Goal: Information Seeking & Learning: Check status

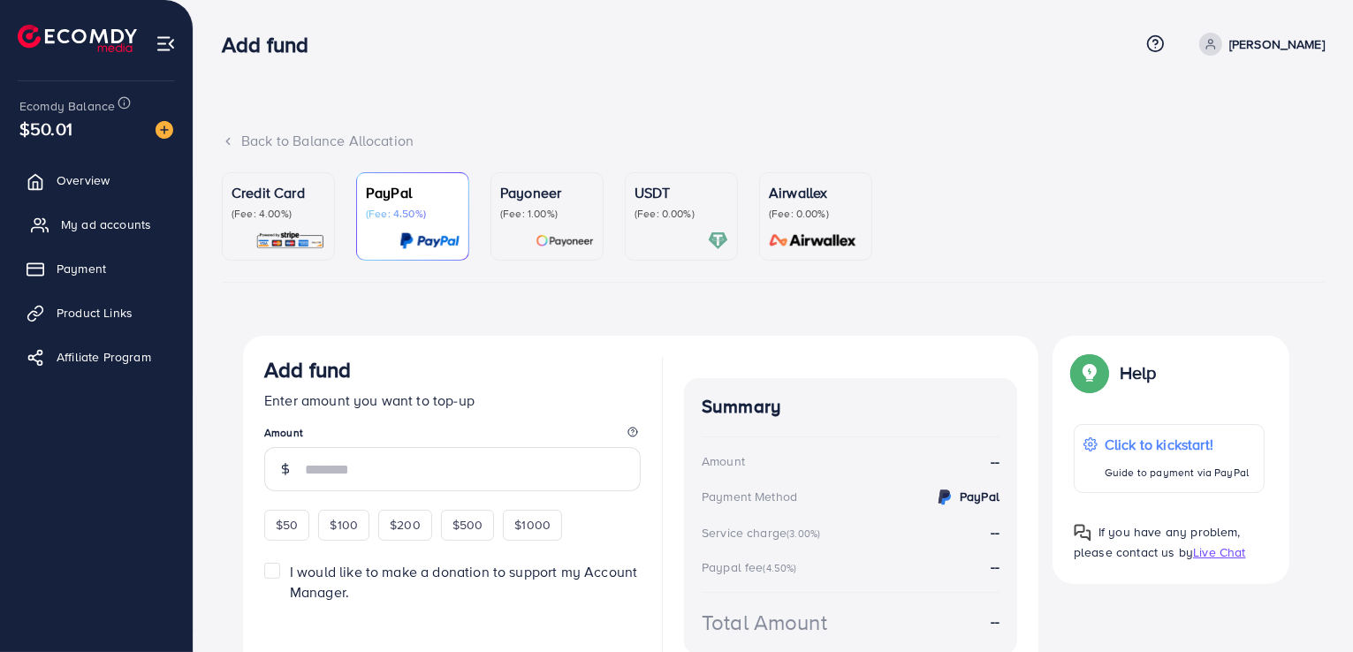
click at [106, 224] on span "My ad accounts" at bounding box center [106, 225] width 90 height 18
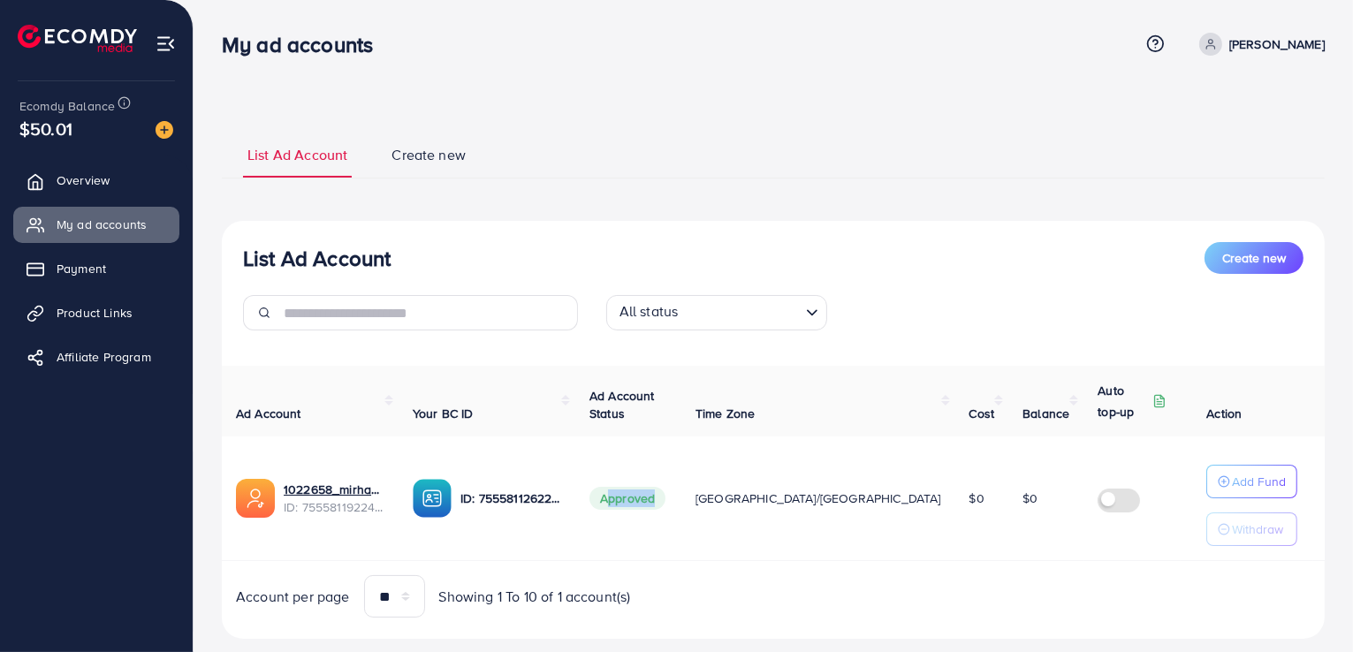
drag, startPoint x: 621, startPoint y: 499, endPoint x: 641, endPoint y: 509, distance: 22.5
click at [721, 529] on tr "1022658_mirha_1759224591998 ID: 7555811922499665921 ID: 7555811262282760210 App…" at bounding box center [834, 499] width 1224 height 125
click at [641, 509] on span "Approved" at bounding box center [628, 498] width 76 height 23
click at [103, 324] on link "Product Links" at bounding box center [96, 312] width 166 height 35
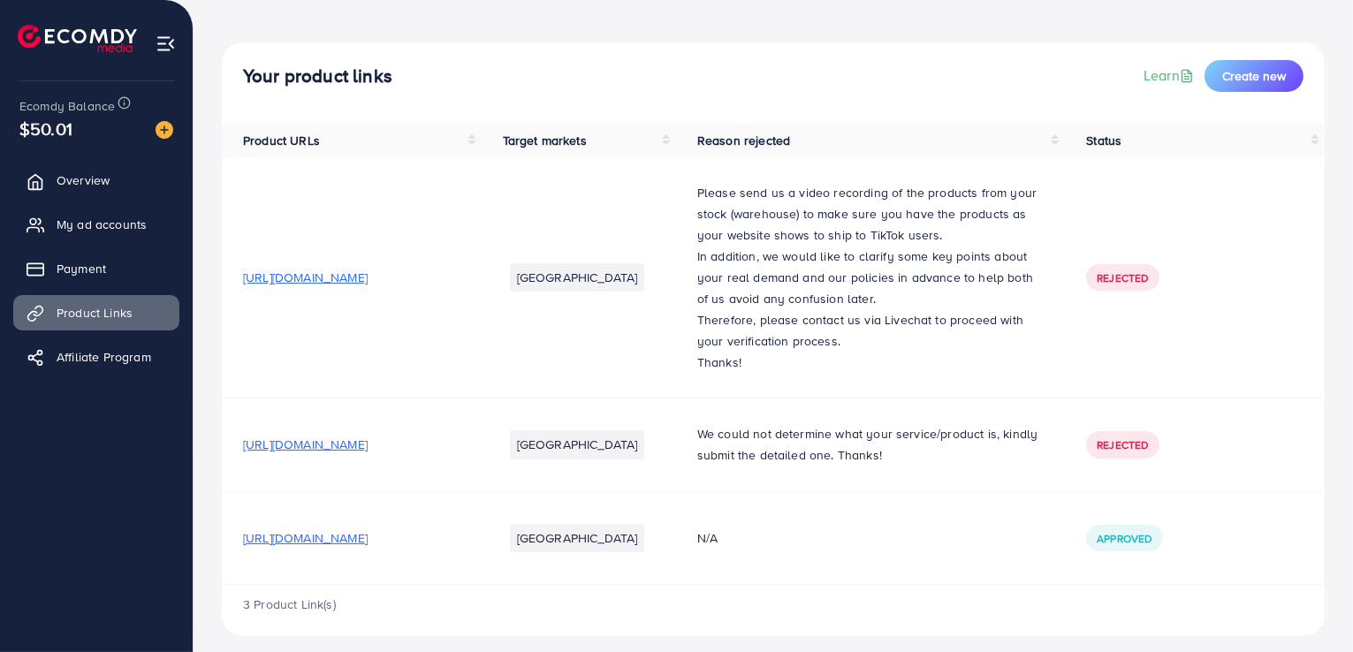
scroll to position [100, 0]
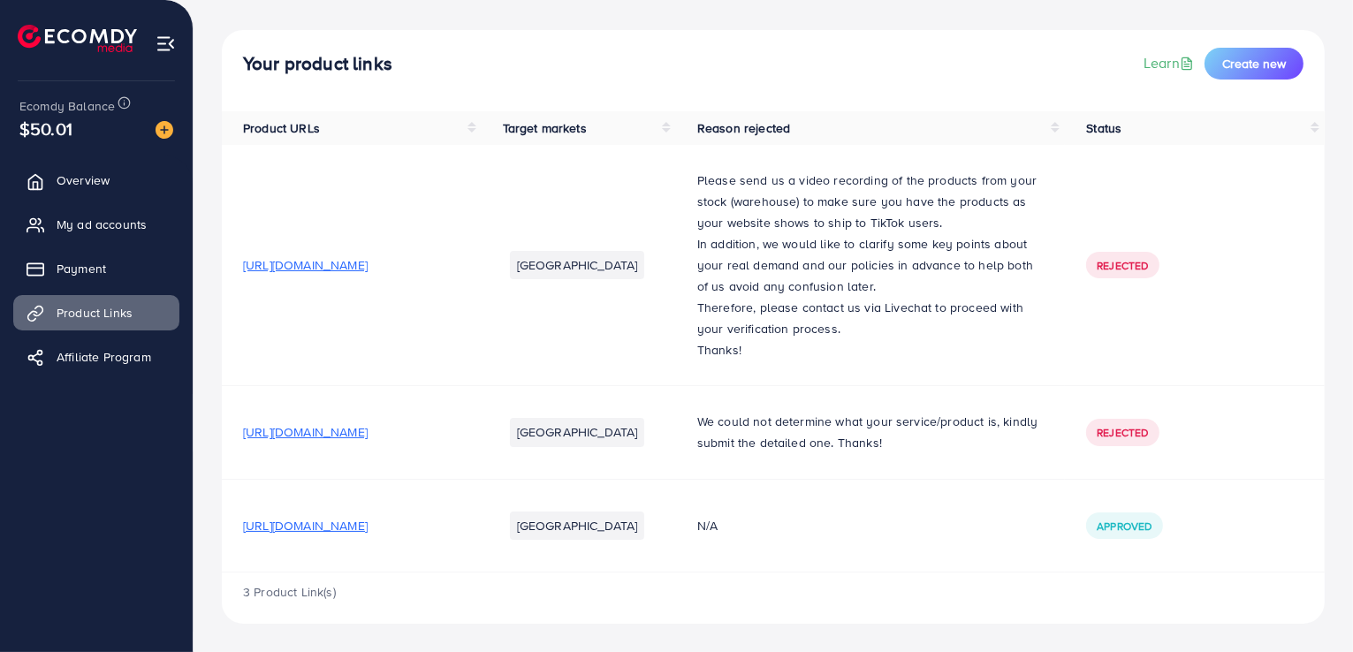
click at [368, 531] on span "[URL][DOMAIN_NAME]" at bounding box center [305, 526] width 125 height 18
click at [113, 222] on span "My ad accounts" at bounding box center [106, 225] width 90 height 18
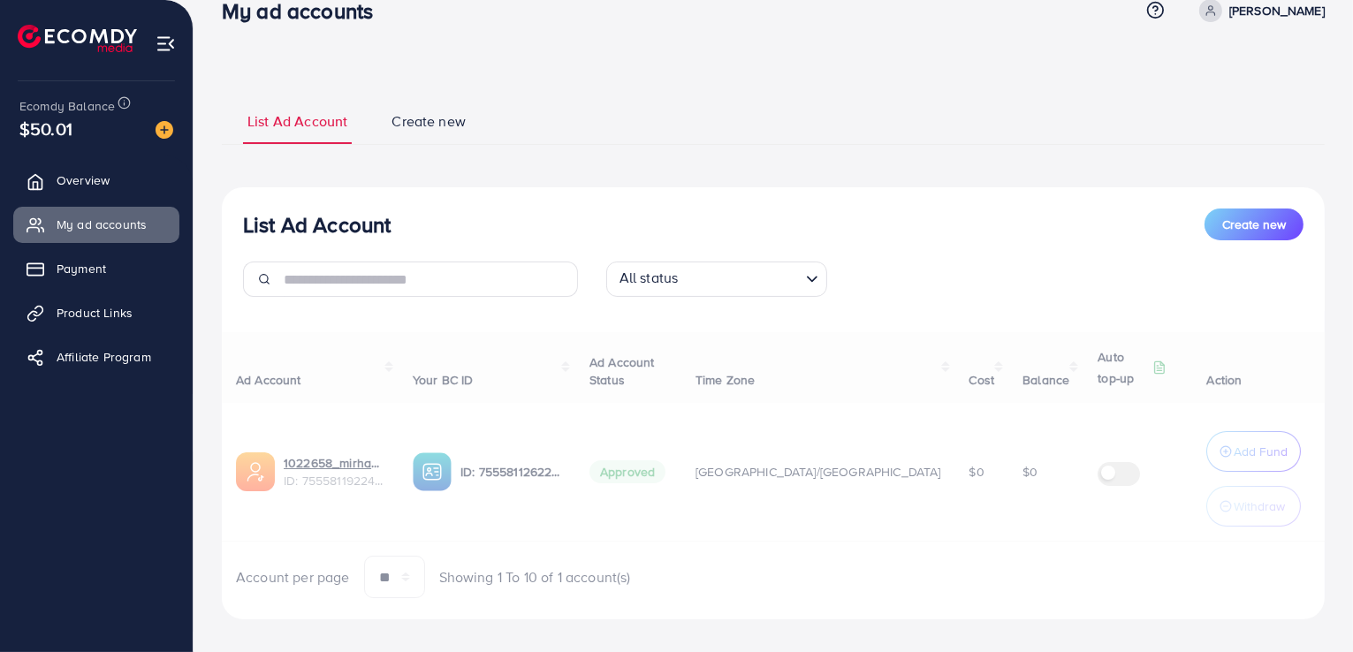
scroll to position [49, 0]
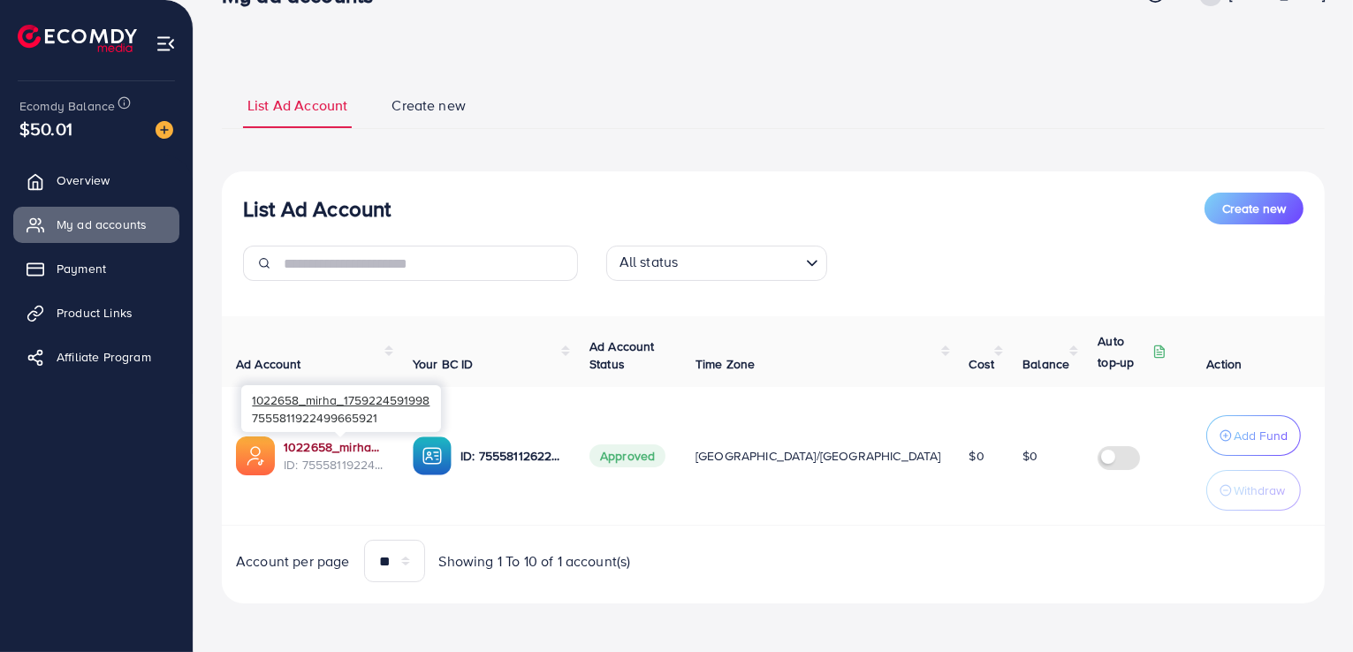
click at [343, 449] on link "1022658_mirha_1759224591998" at bounding box center [334, 447] width 101 height 18
click at [350, 450] on link "1022658_mirha_1759224591998" at bounding box center [334, 447] width 101 height 18
